Goal: Book appointment/travel/reservation

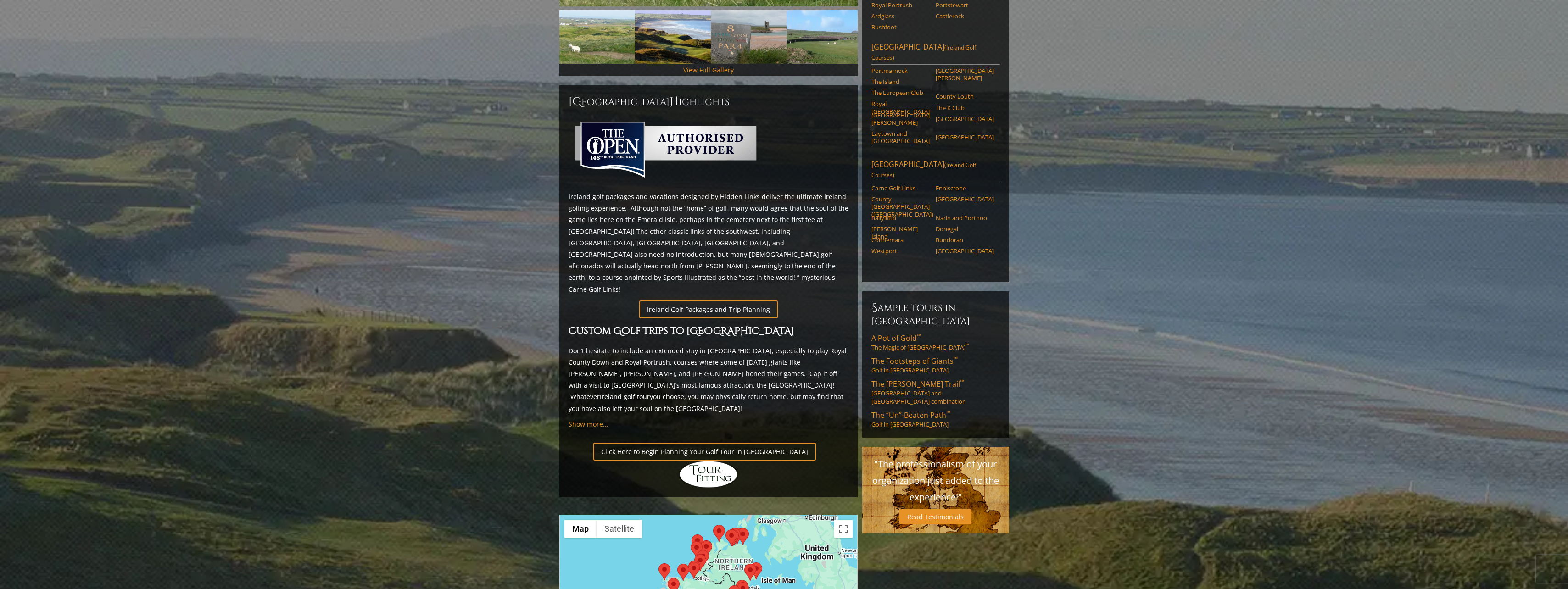
scroll to position [321, 0]
click at [685, 442] on link "Click Here to Begin Planning Your Golf Tour in Ireland" at bounding box center [705, 451] width 223 height 18
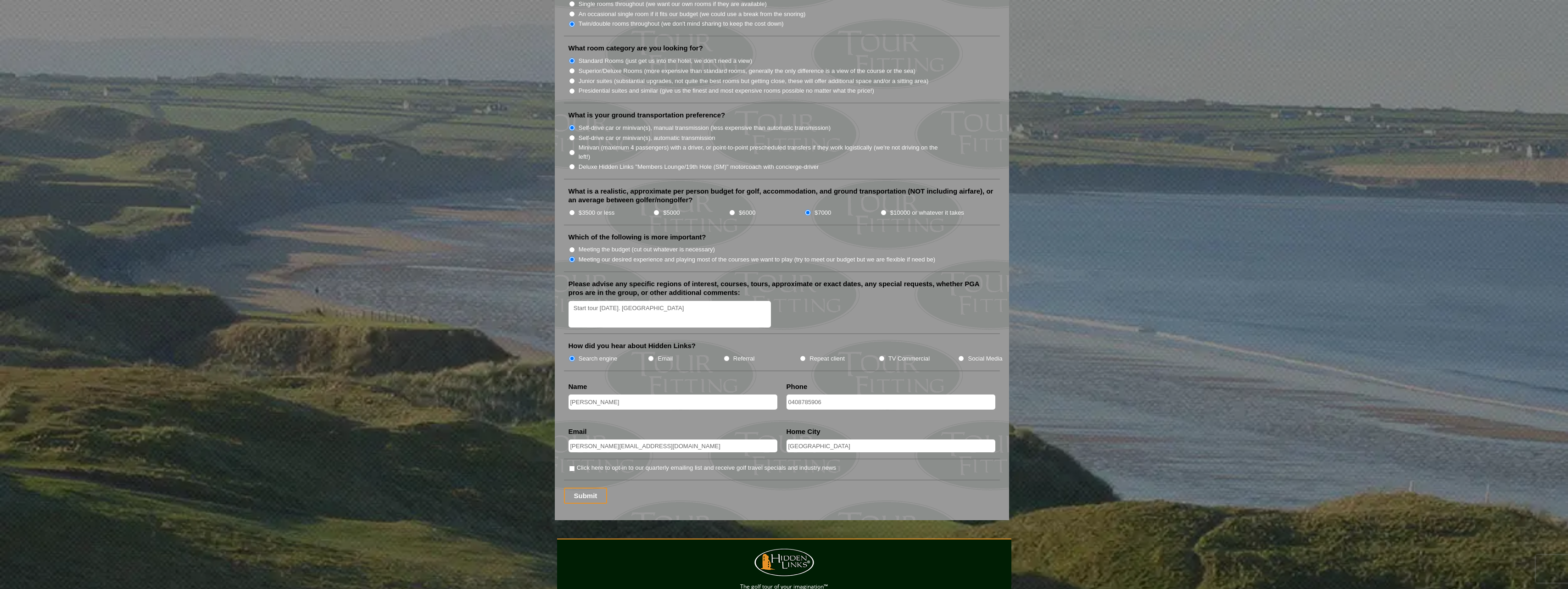
scroll to position [918, 0]
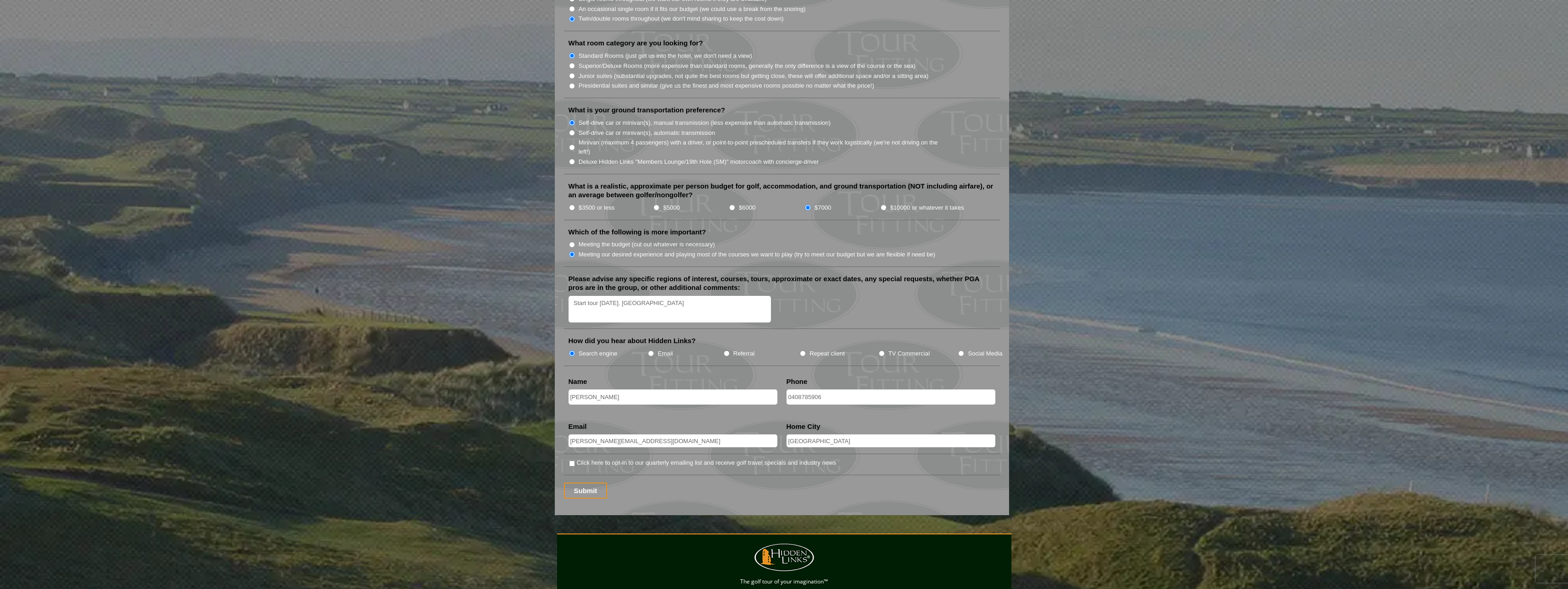
click at [665, 296] on textarea "Start tour [DATE]. [GEOGRAPHIC_DATA]" at bounding box center [670, 309] width 203 height 27
type textarea "Start tour [DATE]. northern [GEOGRAPHIC_DATA]"
click at [587, 483] on input "Submit" at bounding box center [586, 490] width 44 height 16
